Goal: Obtain resource: Obtain resource

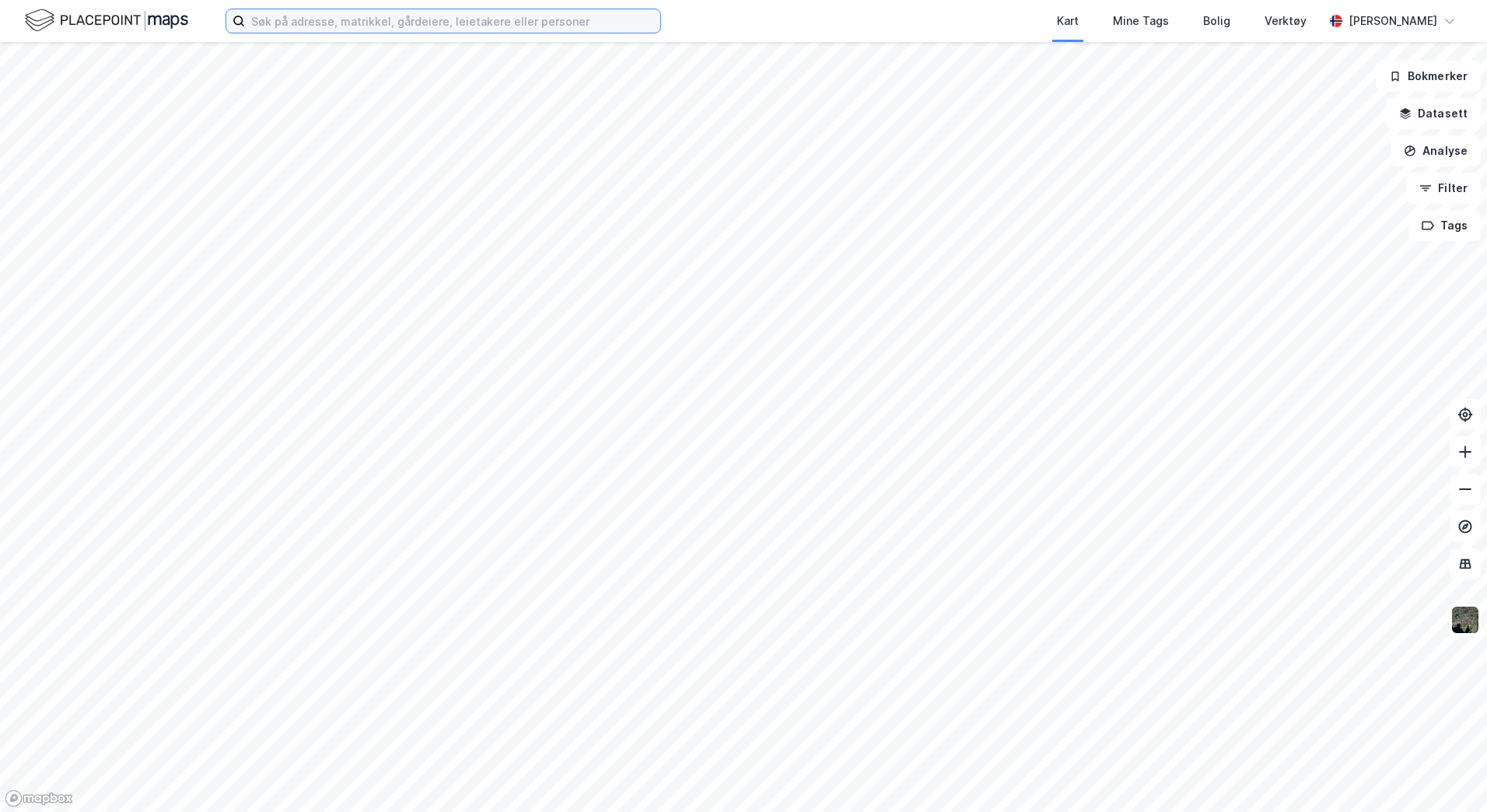
click at [335, 25] on input at bounding box center [452, 21] width 415 height 23
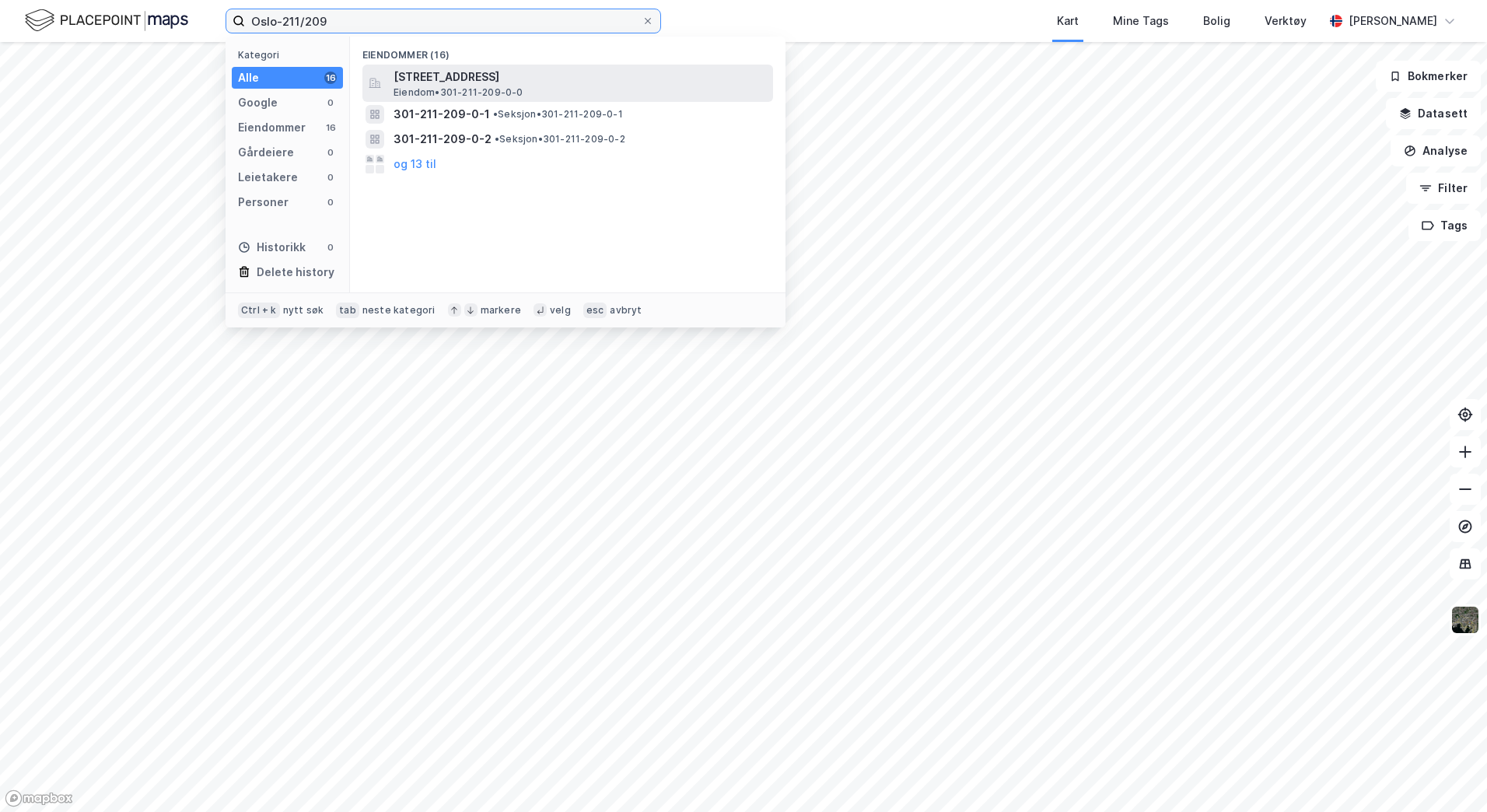
type input "Oslo-211/209"
click at [703, 68] on span "[STREET_ADDRESS]" at bounding box center [580, 76] width 373 height 19
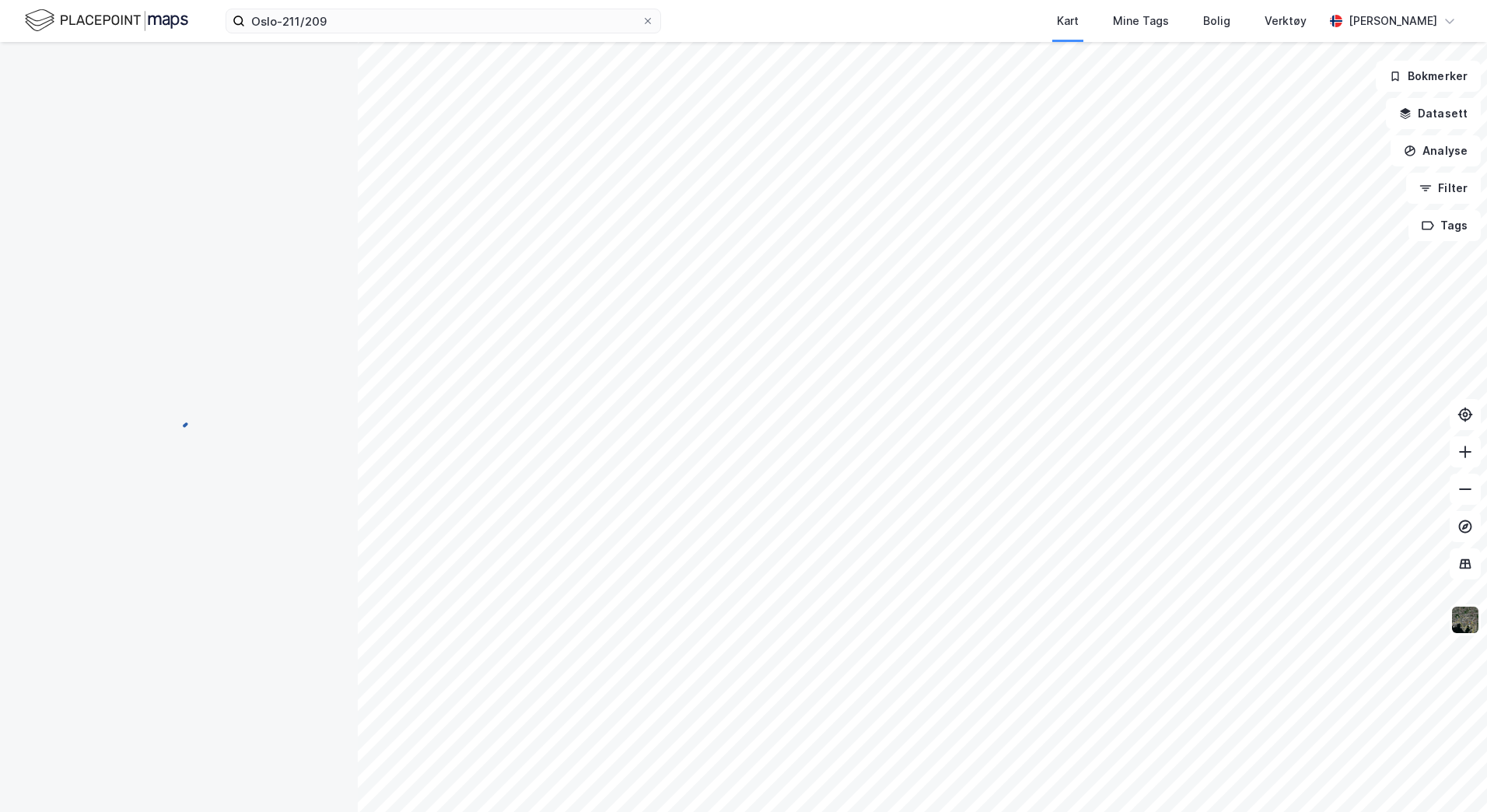
click at [885, 16] on div "Kart Mine Tags Bolig Verktøy" at bounding box center [1030, 20] width 588 height 42
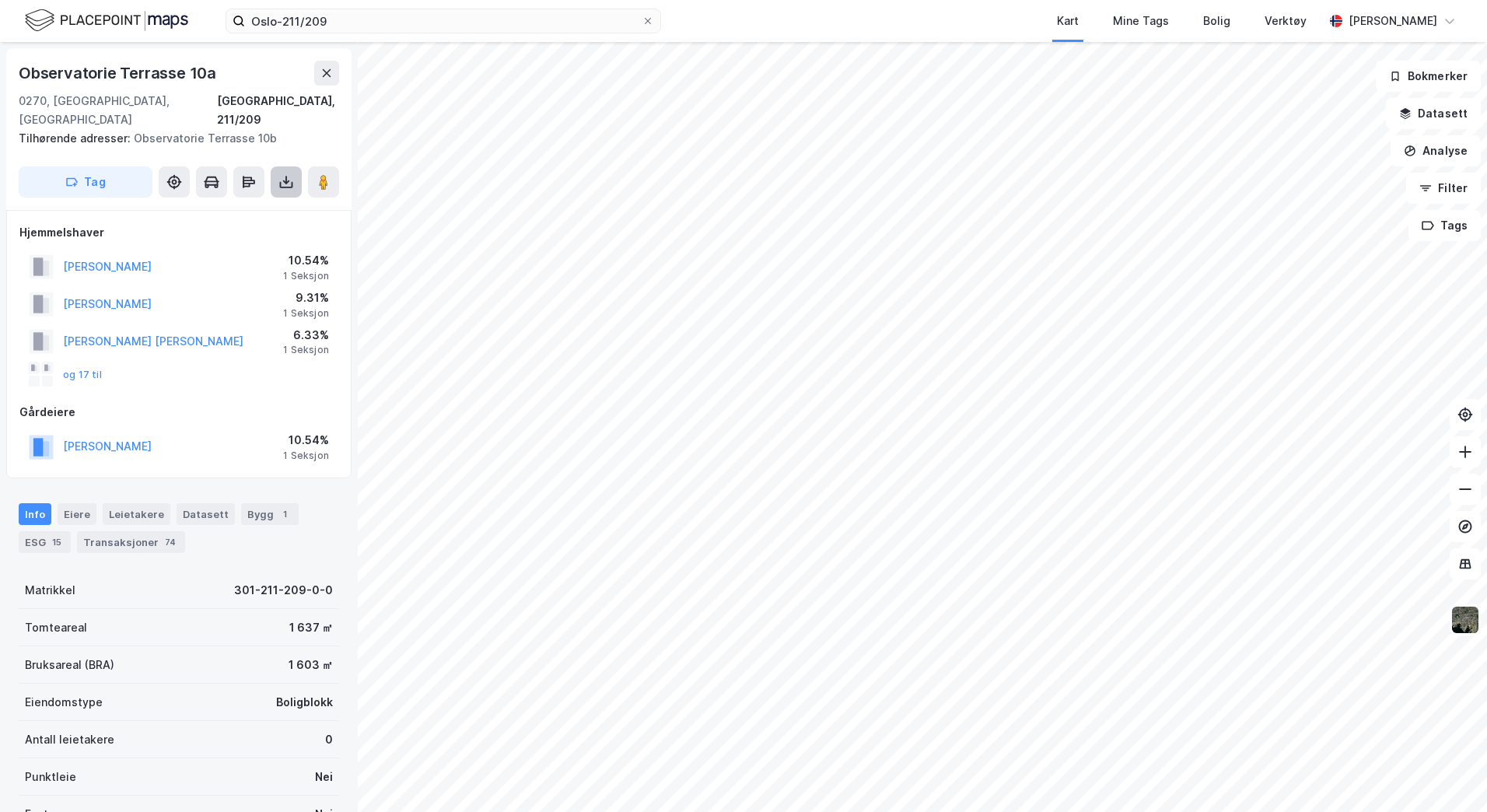
click at [282, 174] on icon at bounding box center [286, 182] width 16 height 16
click at [232, 207] on div "Last ned grunnbok" at bounding box center [209, 213] width 90 height 13
drag, startPoint x: 76, startPoint y: 488, endPoint x: 90, endPoint y: 489, distance: 14.0
click at [76, 503] on div "Eiere" at bounding box center [77, 513] width 39 height 21
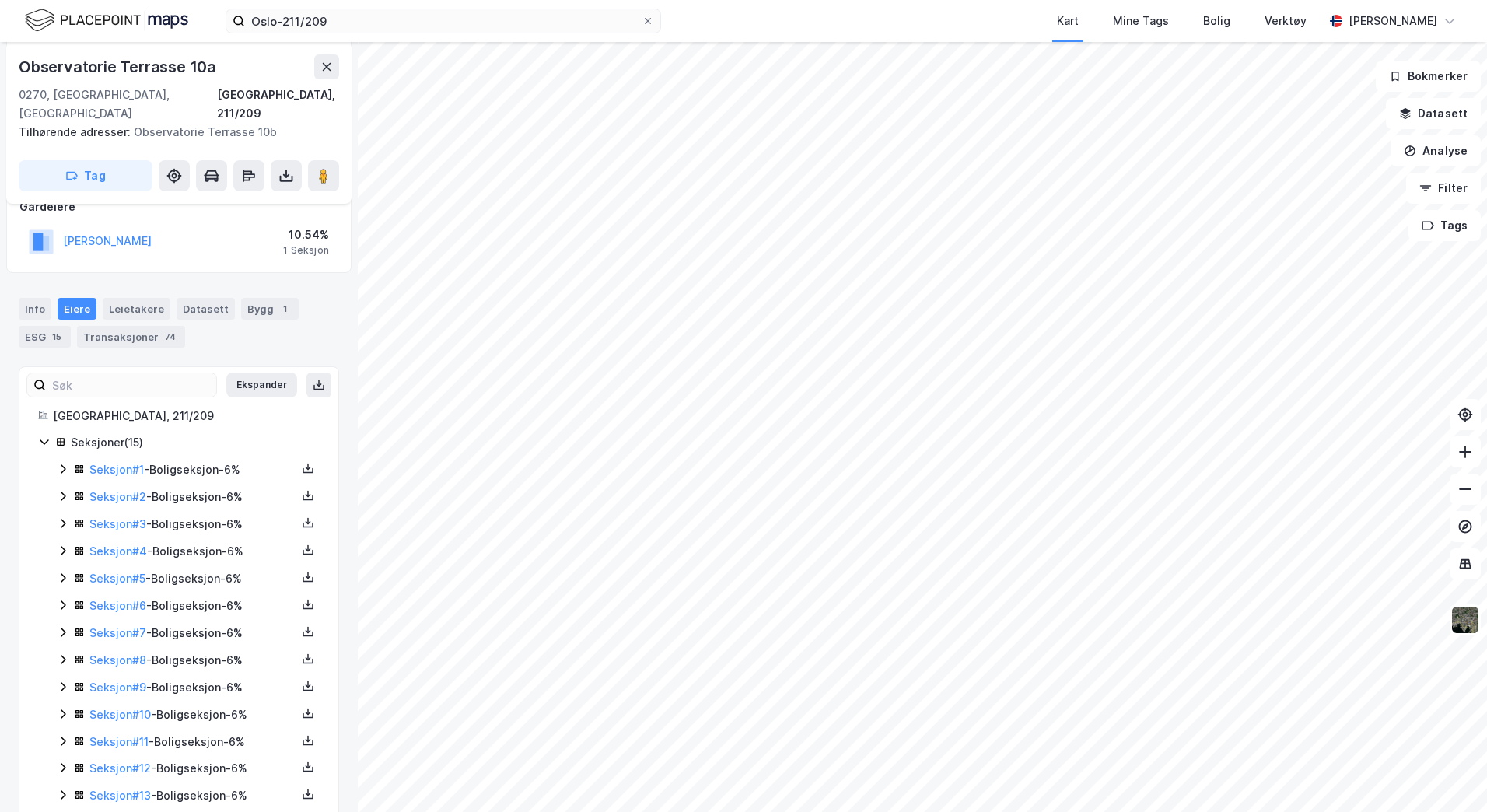
scroll to position [233, 0]
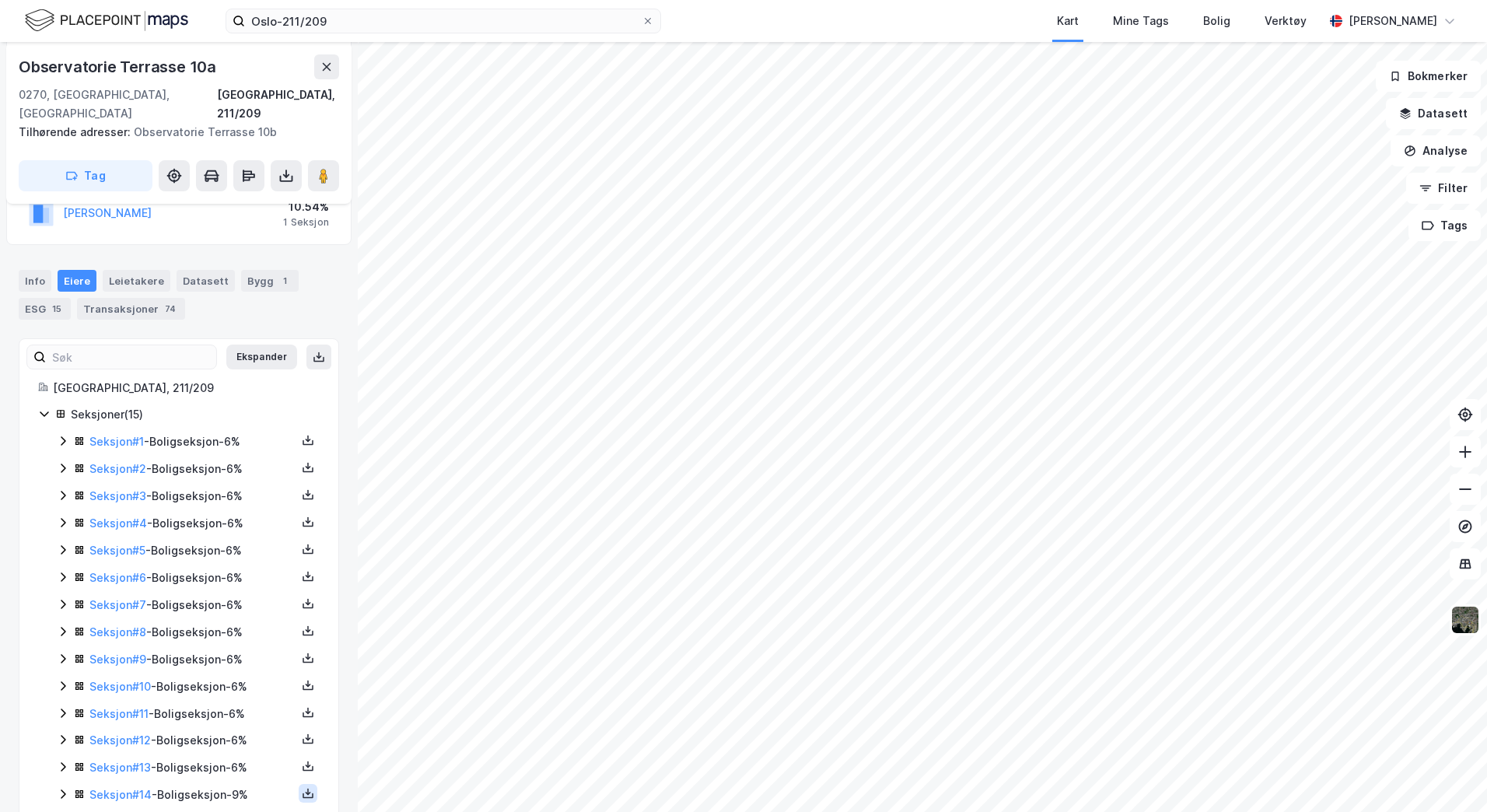
click at [303, 784] on button at bounding box center [308, 792] width 19 height 19
click at [214, 737] on div "Grunnbok" at bounding box center [214, 746] width 52 height 19
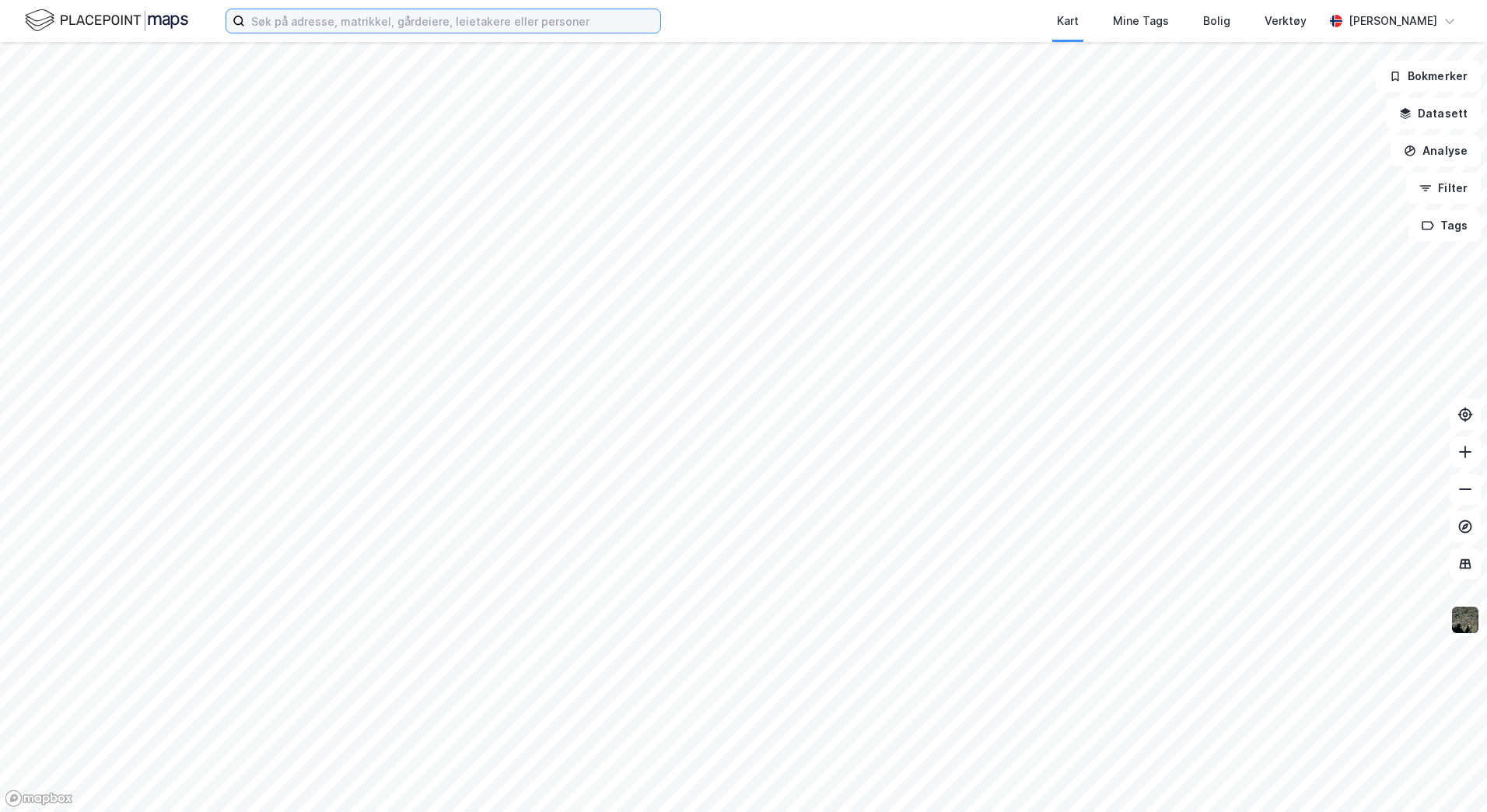
click at [340, 23] on input at bounding box center [452, 21] width 415 height 23
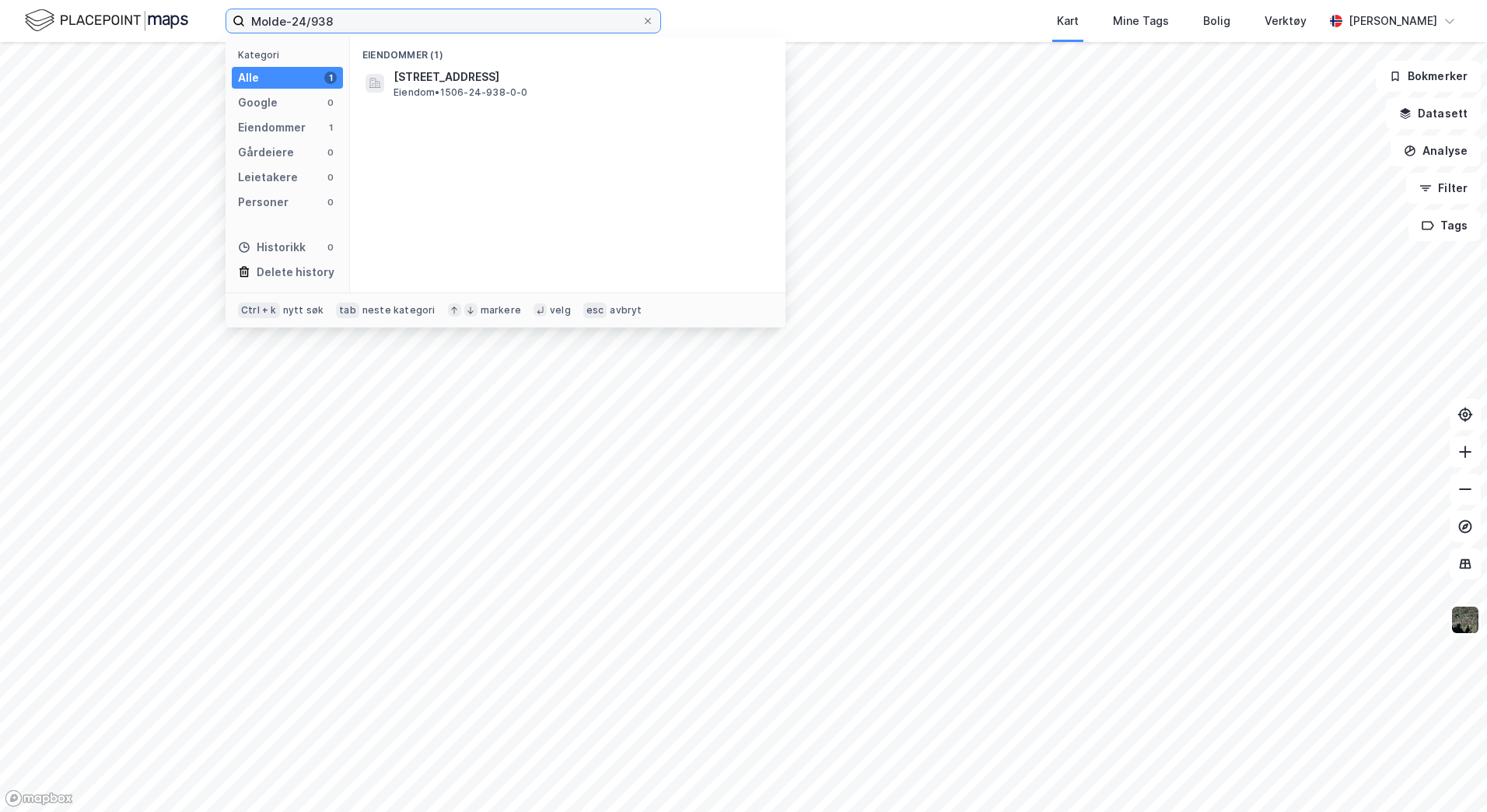
type input "Molde-24/938"
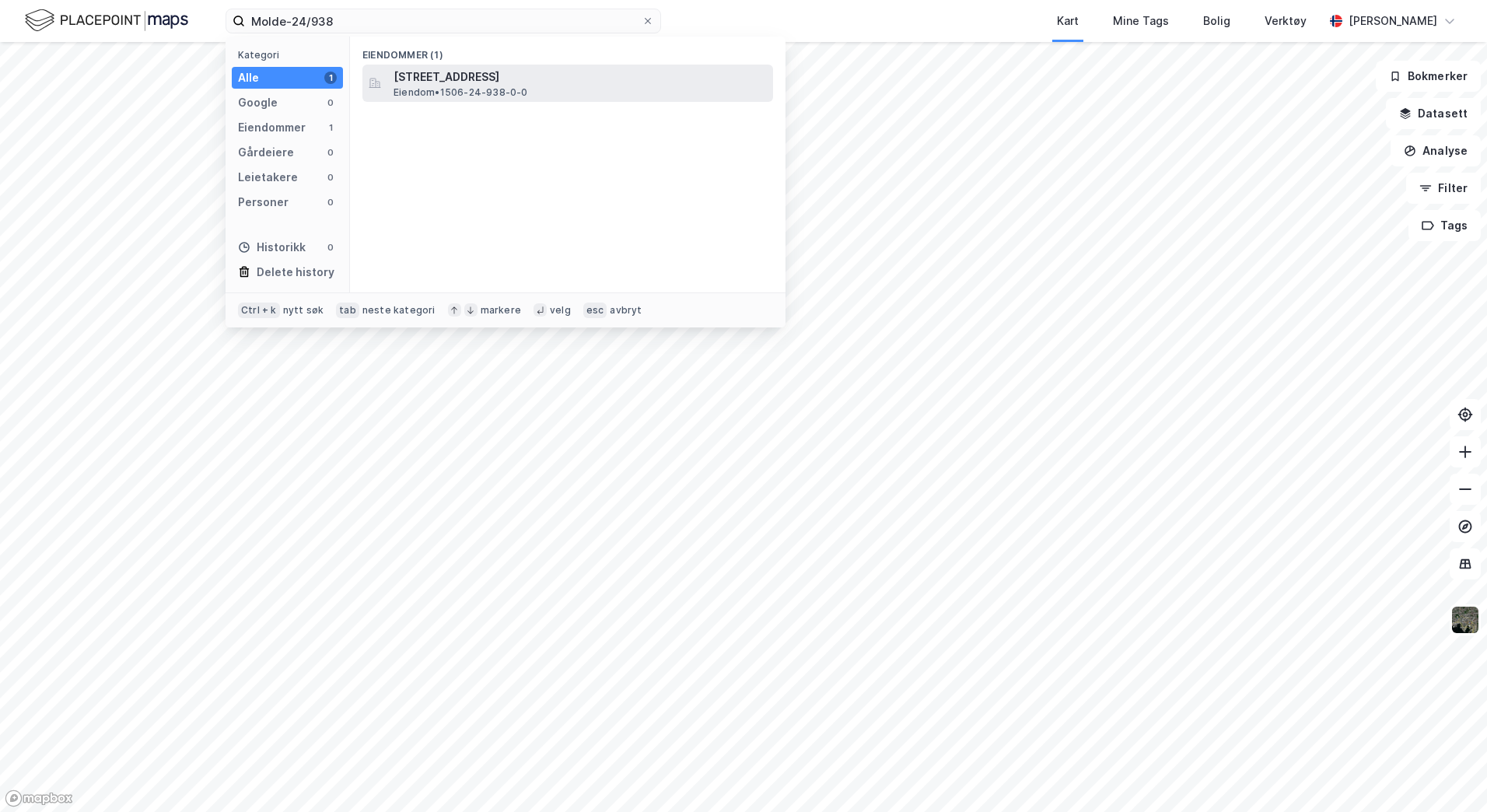
click at [562, 97] on div "Amtmann Leths gate 2, 6413, MOLDE, MOLDE Eiendom • 1506-24-938-0-0" at bounding box center [582, 83] width 377 height 31
